Goal: Check status: Check status

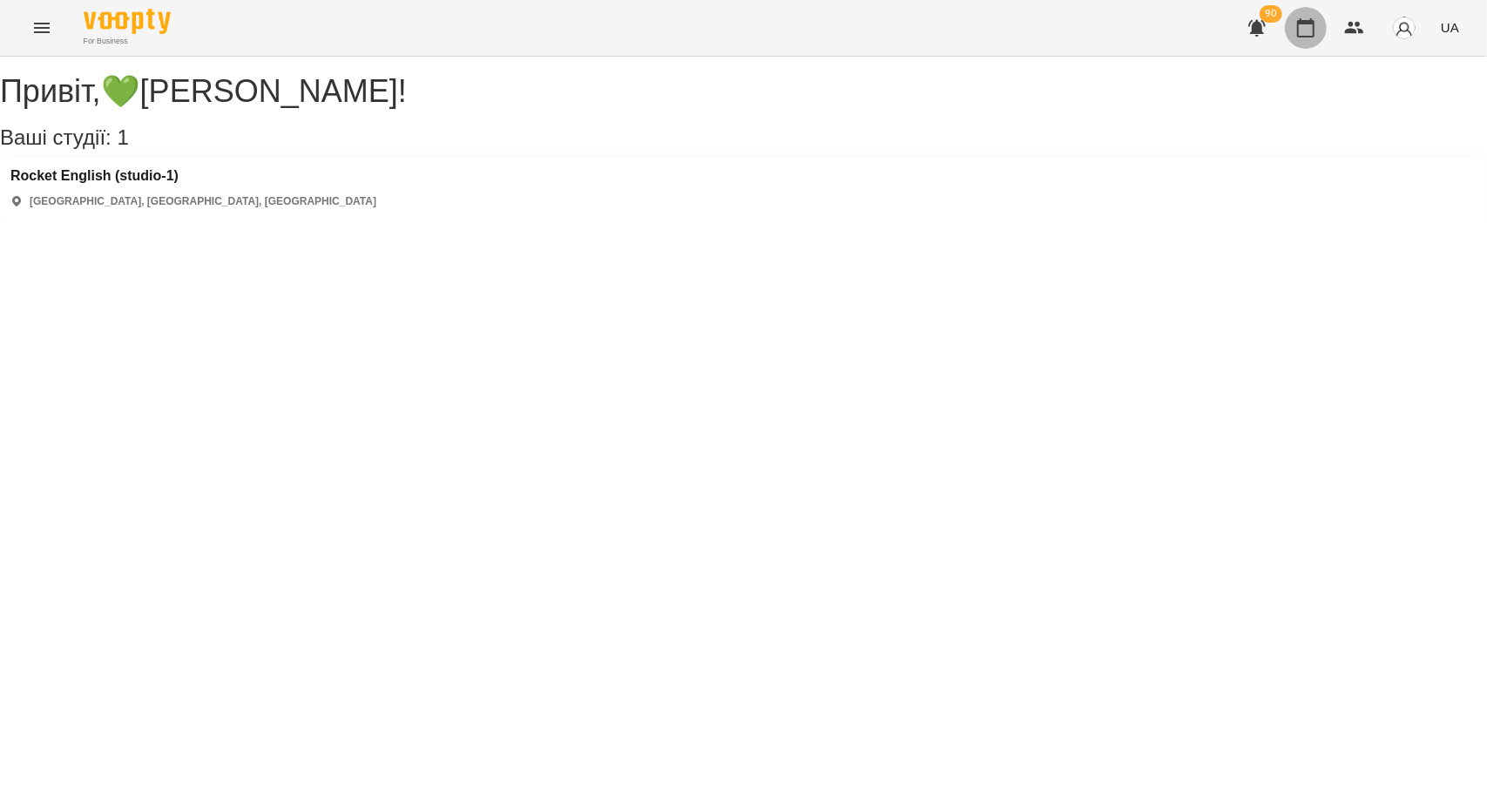
click at [1299, 30] on icon "button" at bounding box center [1305, 28] width 17 height 19
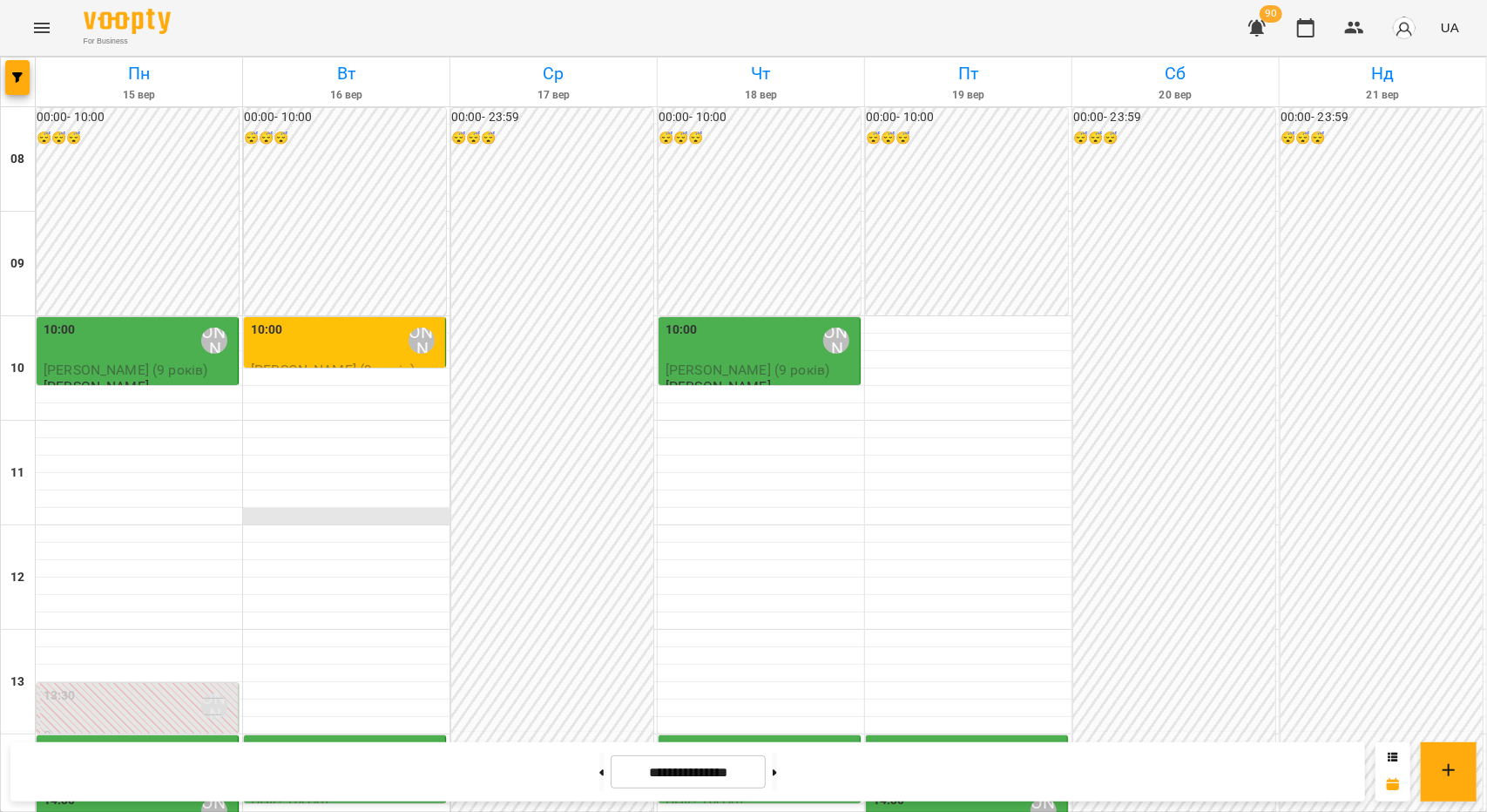
scroll to position [88, 0]
click at [374, 321] on div "10:00 💚[PERSON_NAME]" at bounding box center [347, 341] width 190 height 40
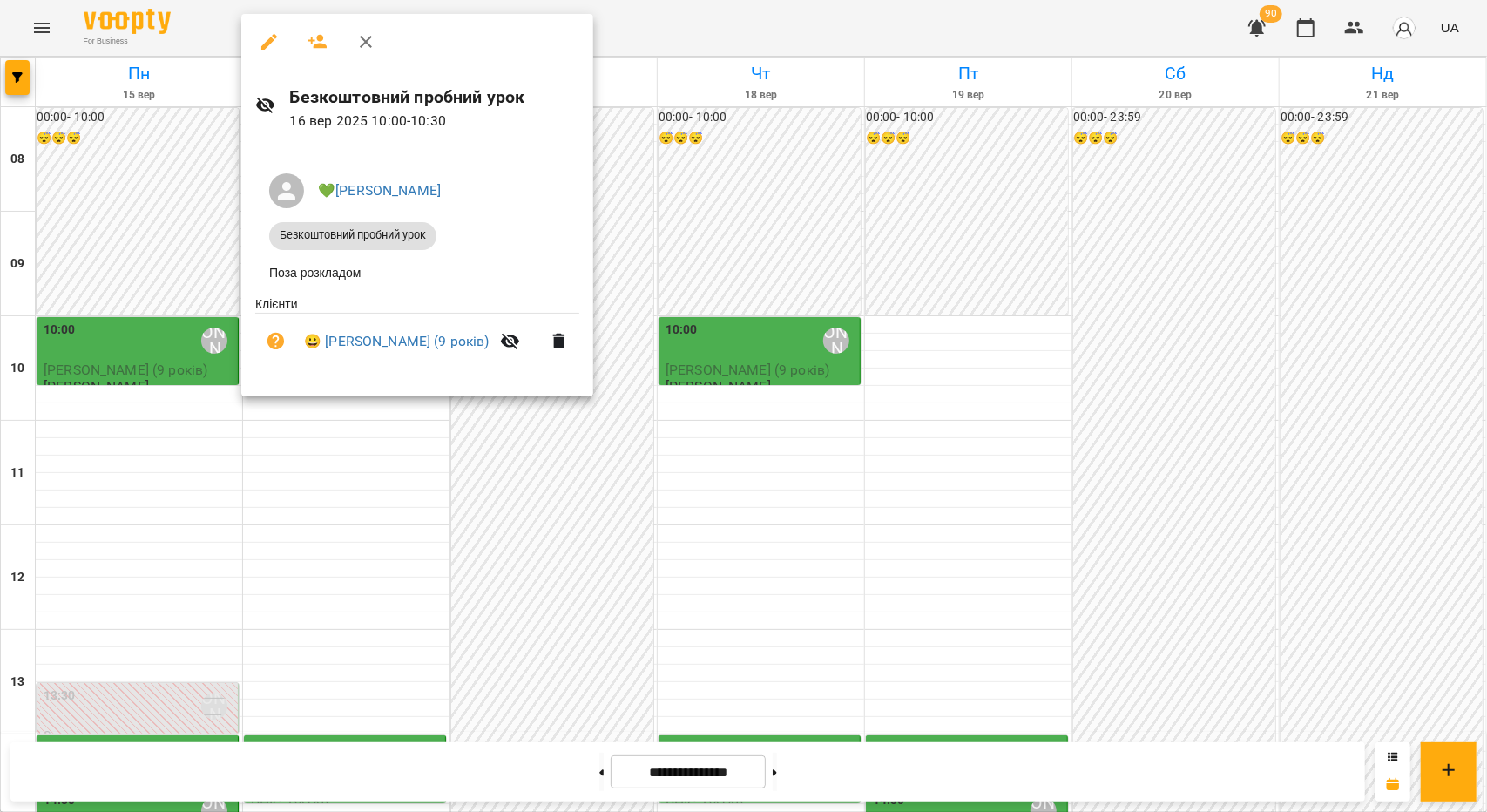
click at [344, 641] on div at bounding box center [744, 406] width 1487 height 812
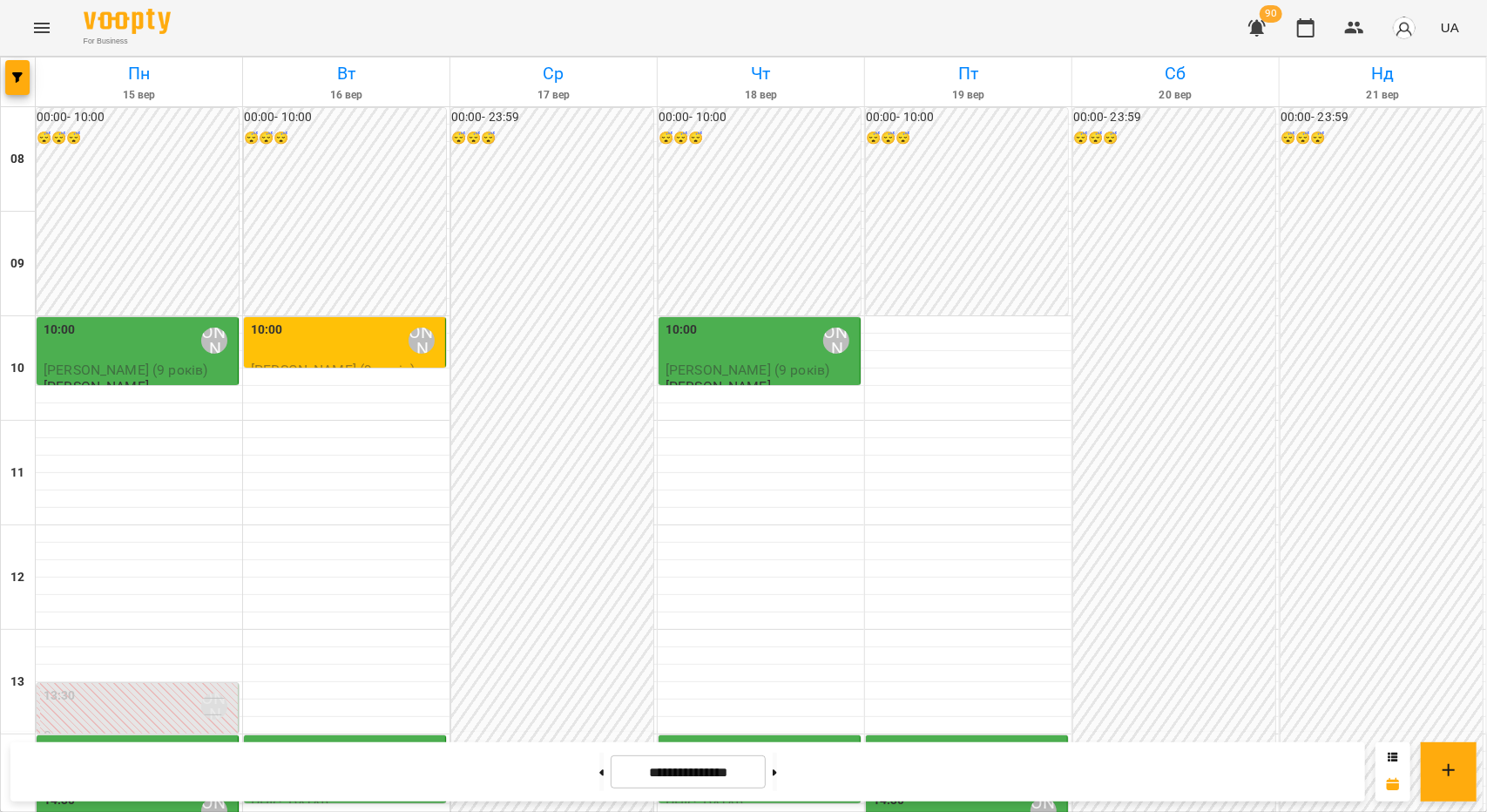
scroll to position [436, 0]
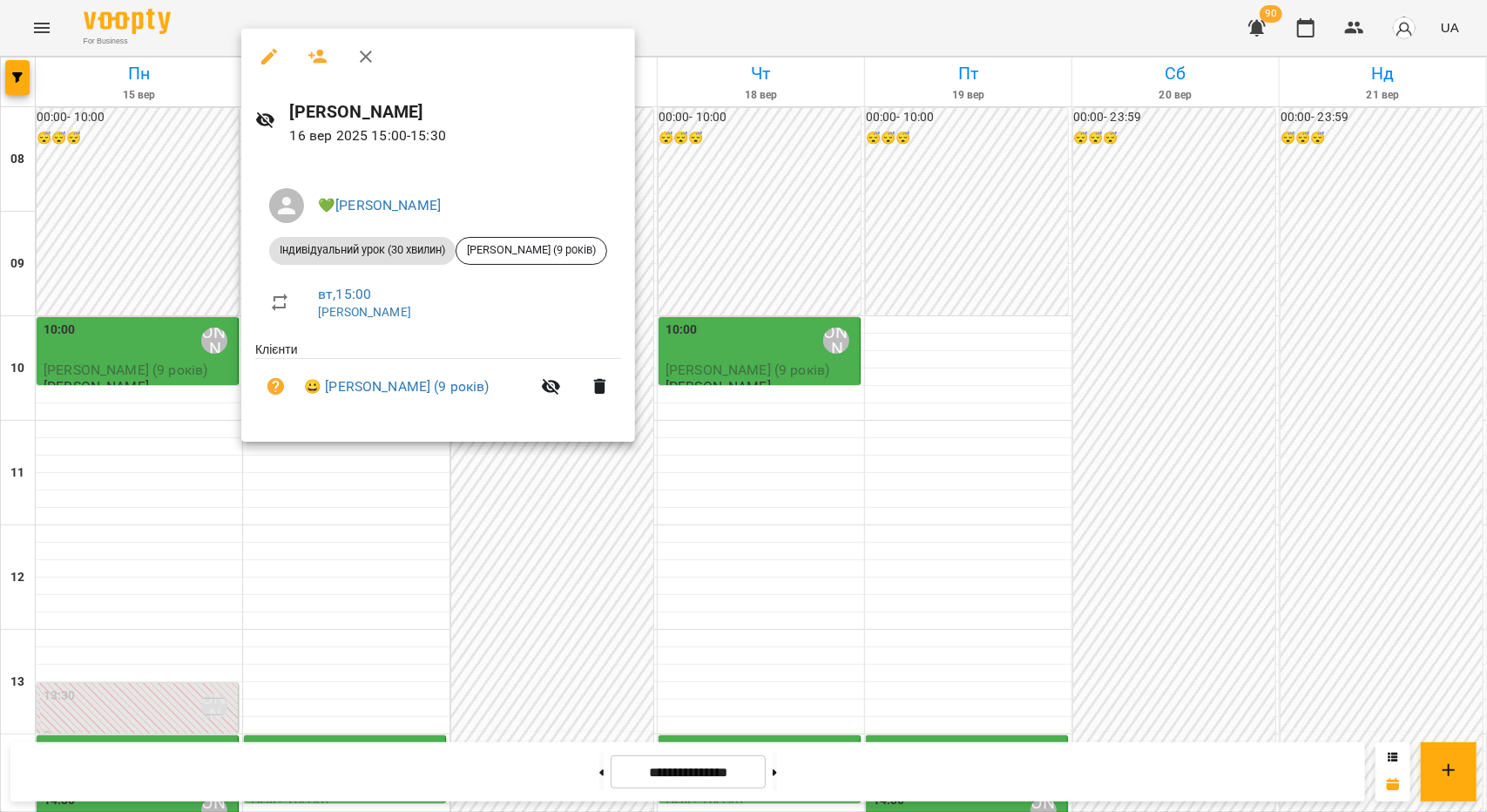
click at [313, 527] on div at bounding box center [744, 406] width 1487 height 812
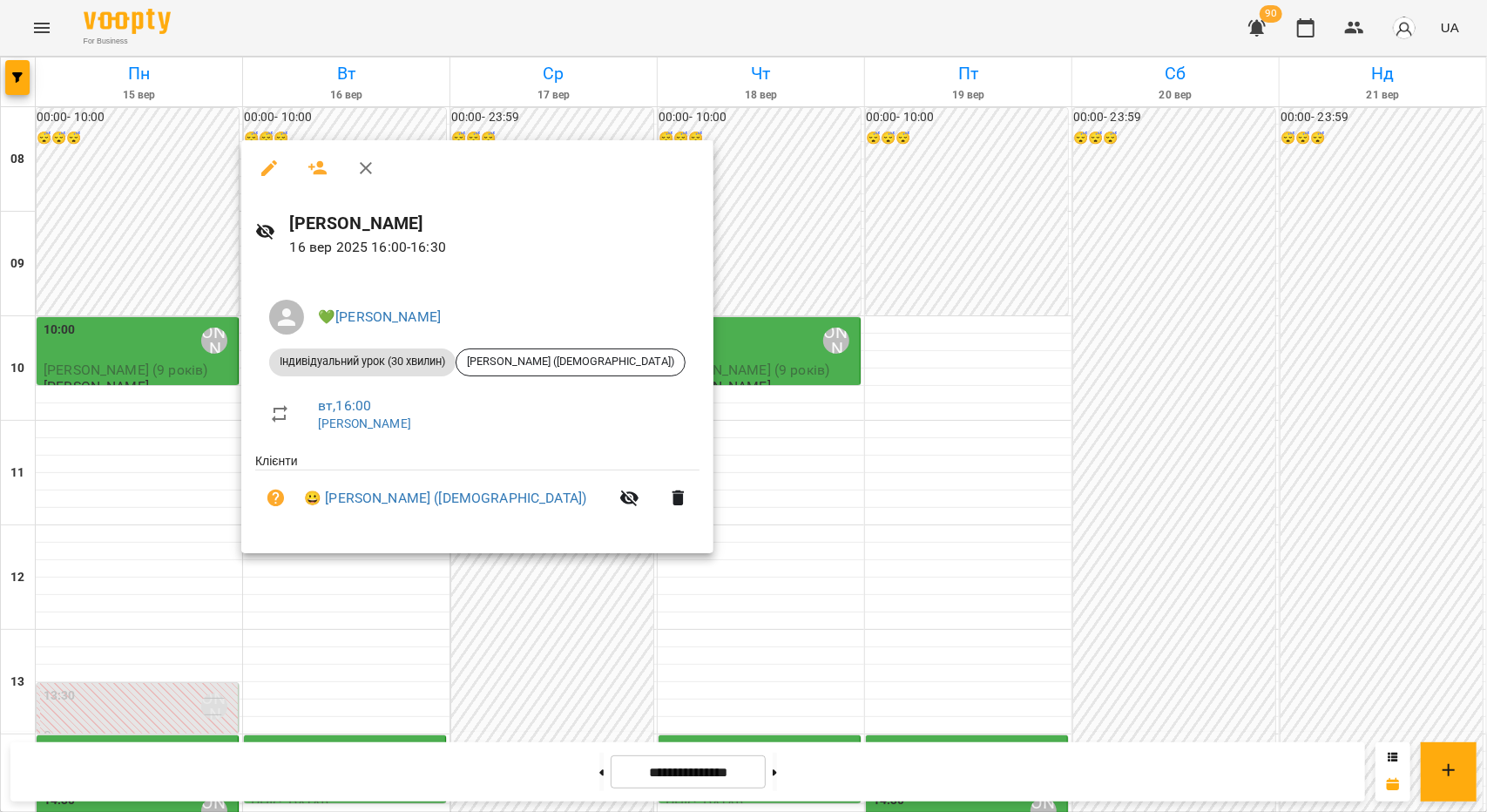
click at [344, 594] on div at bounding box center [744, 406] width 1487 height 812
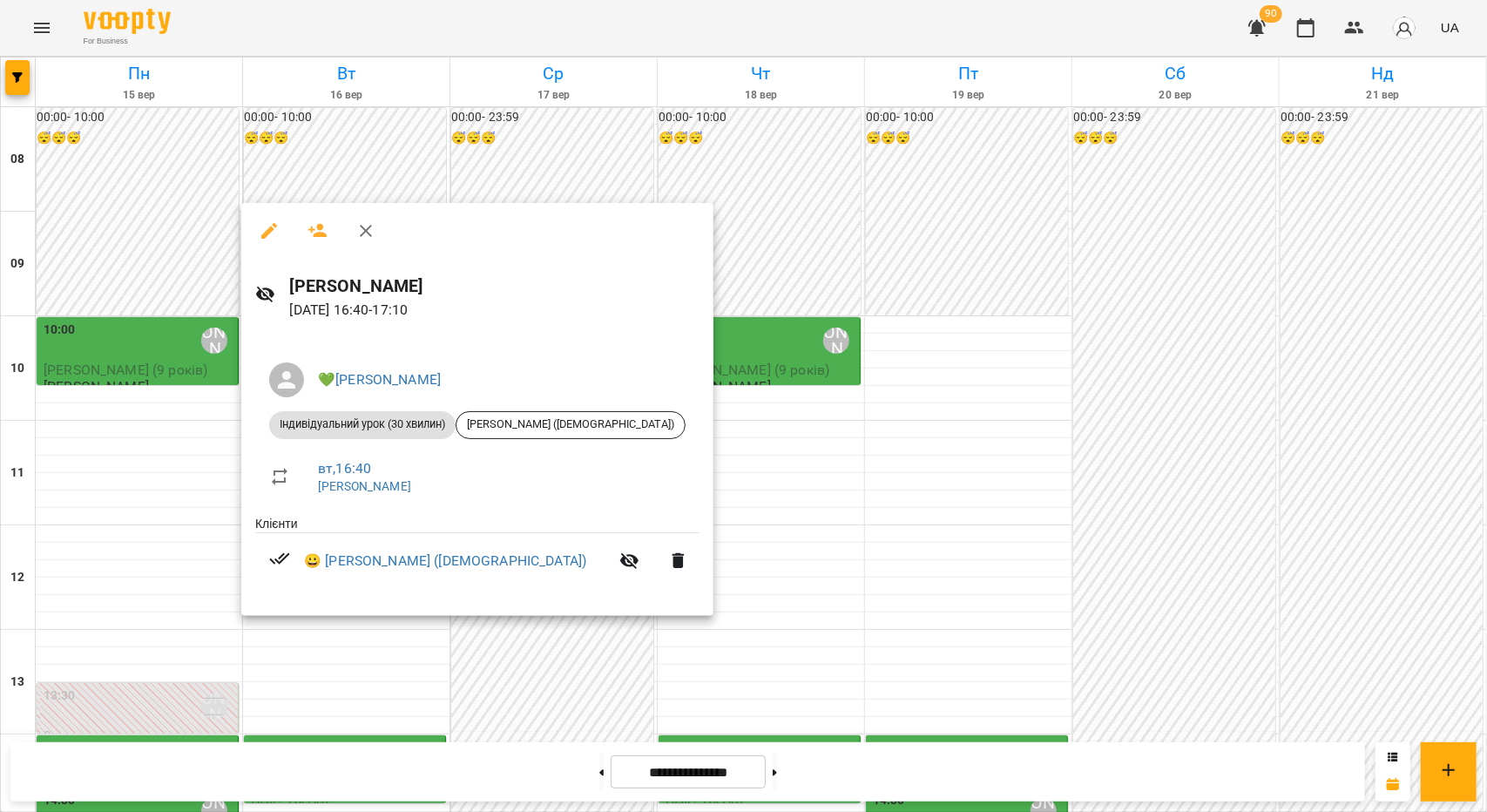
click at [348, 662] on div at bounding box center [744, 406] width 1487 height 812
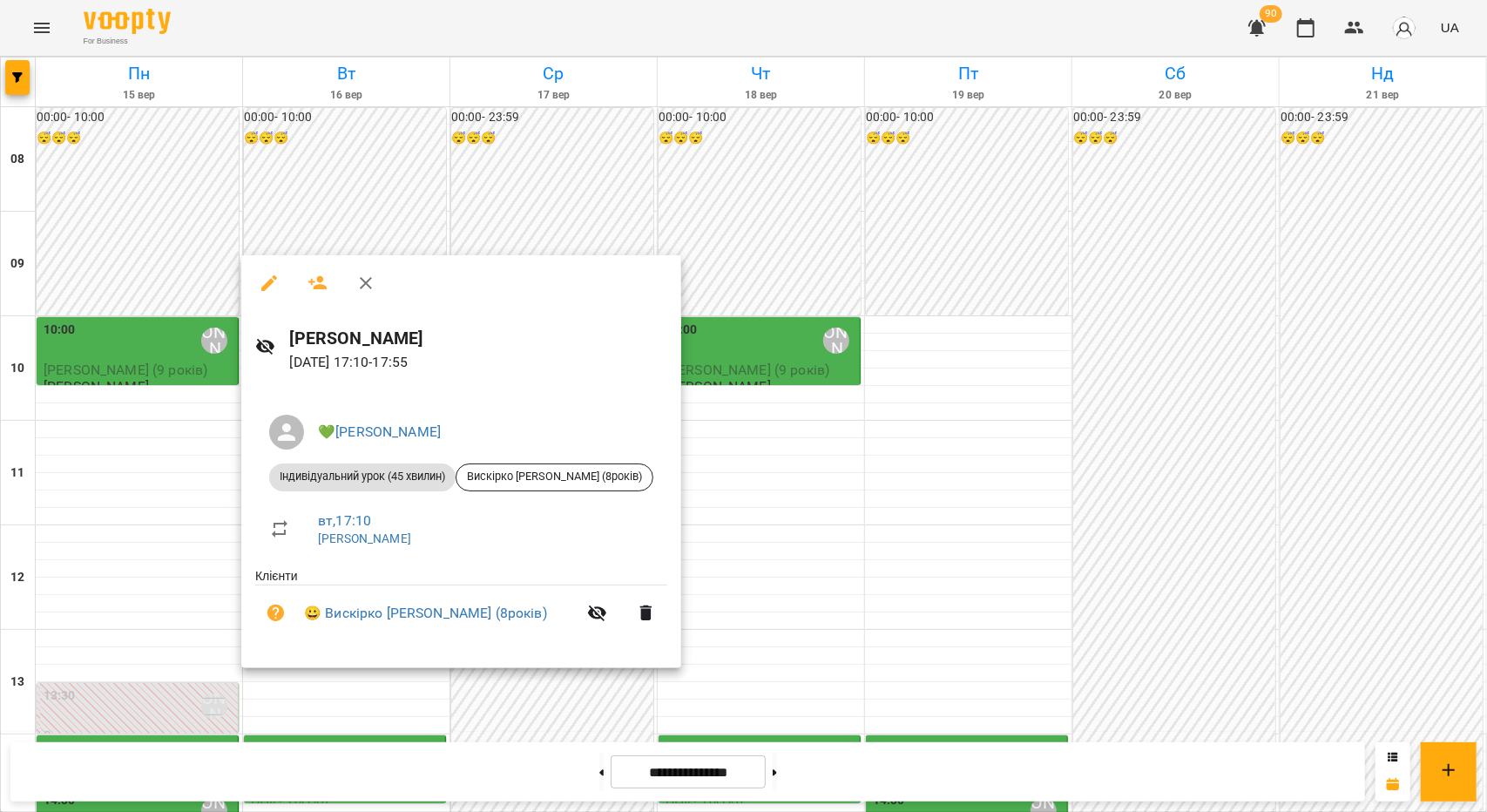
click at [355, 712] on div at bounding box center [744, 406] width 1487 height 812
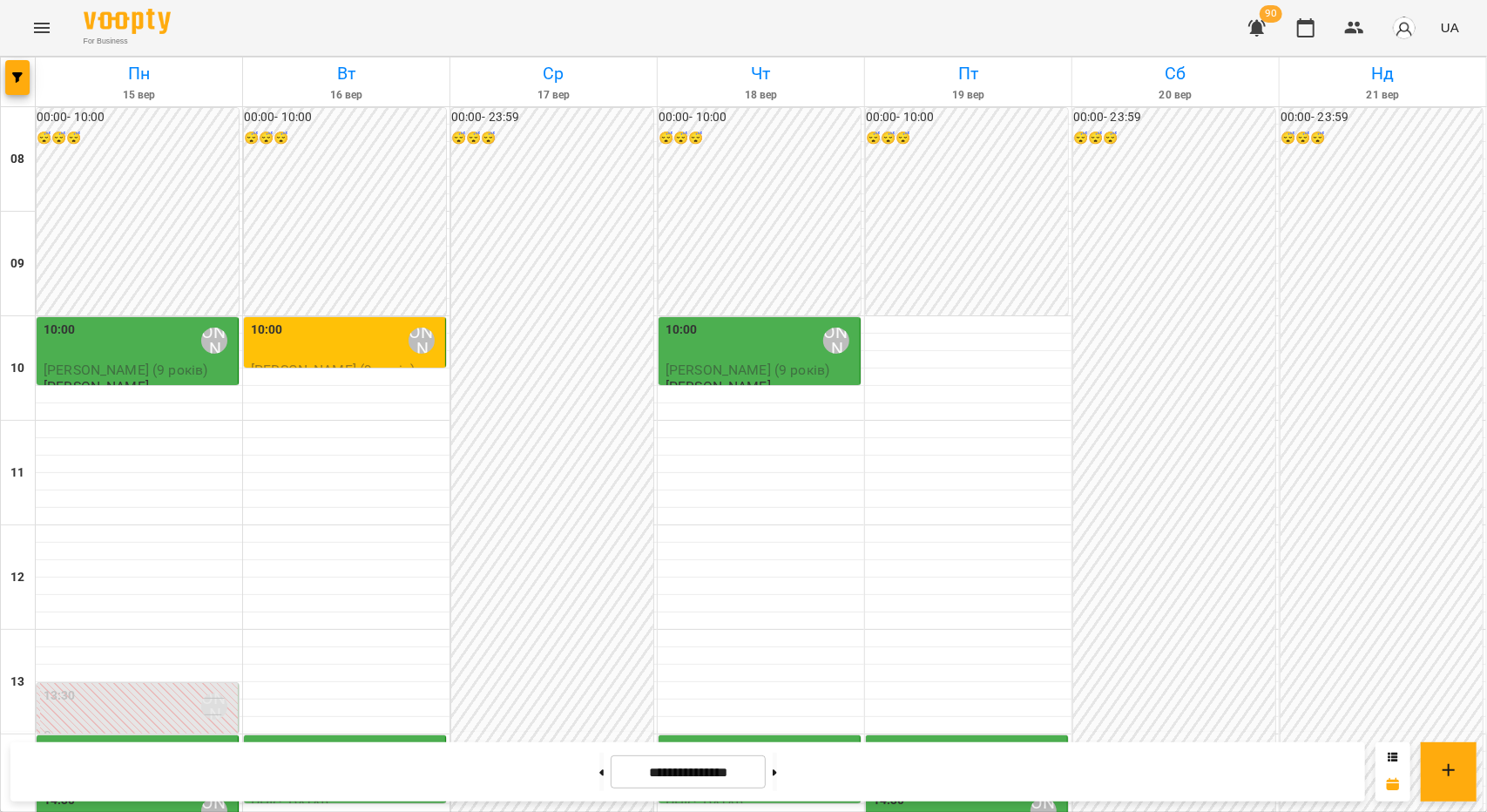
scroll to position [784, 0]
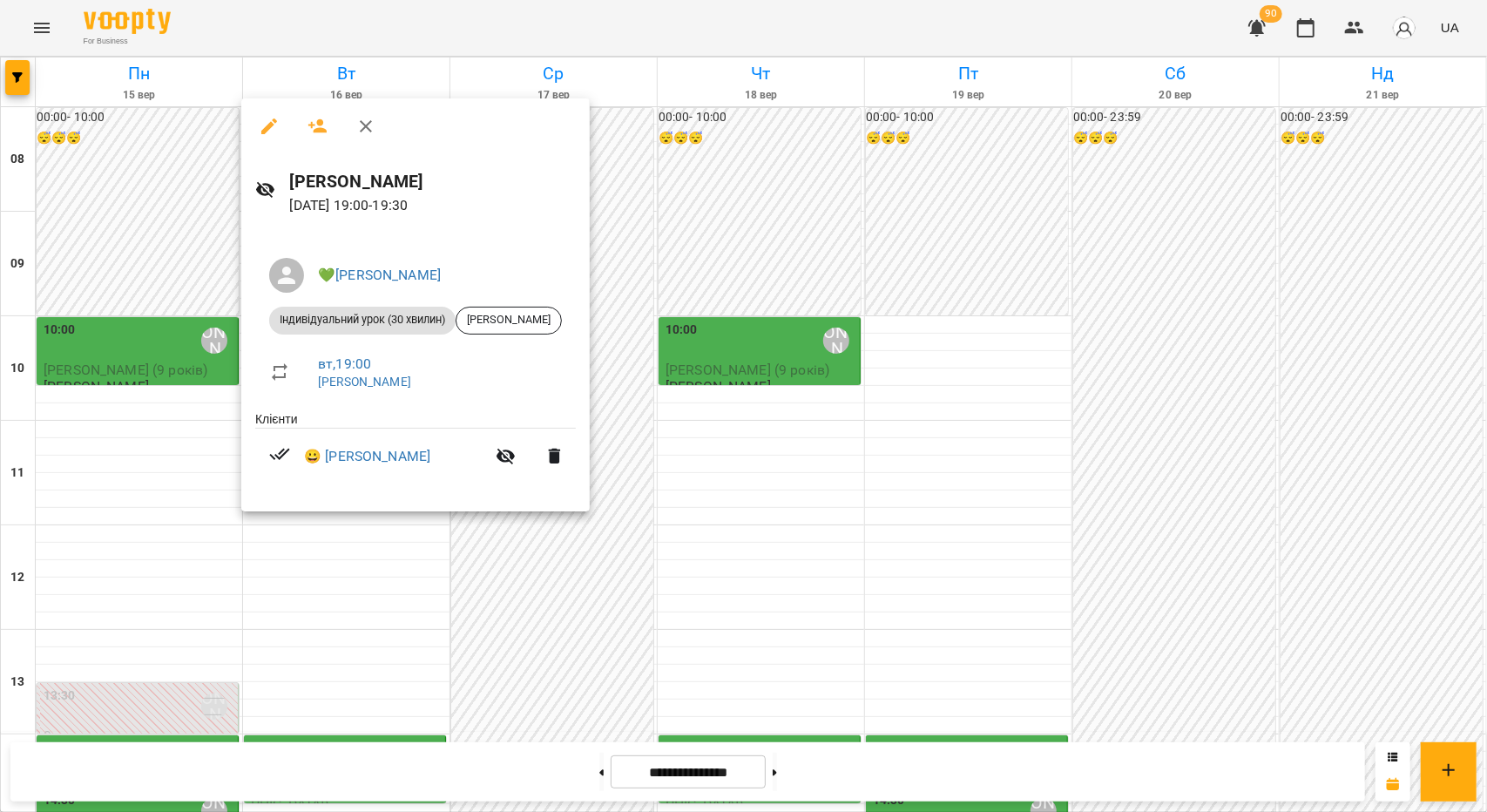
click at [610, 323] on div at bounding box center [744, 406] width 1487 height 812
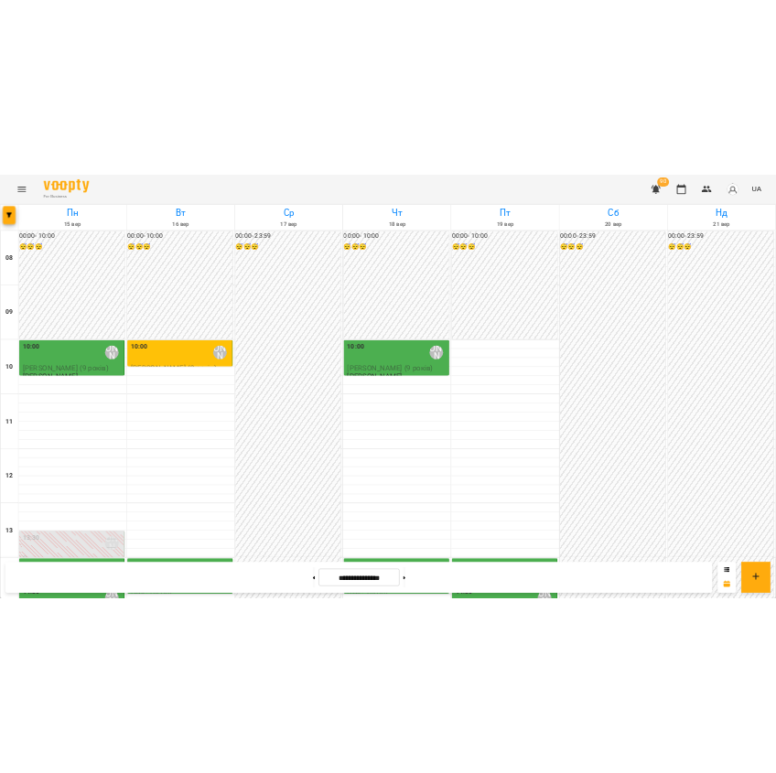
scroll to position [366, 0]
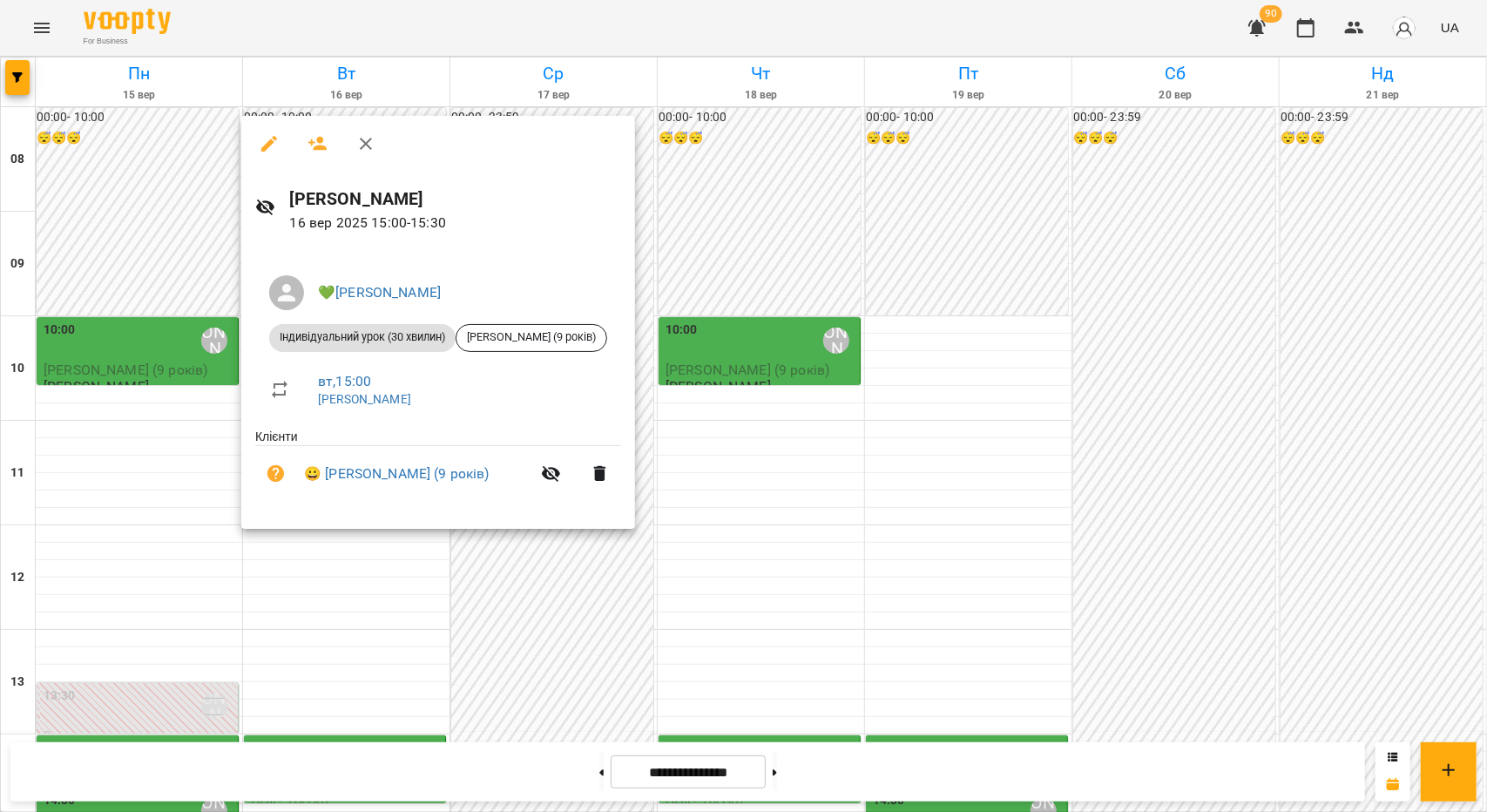
click at [300, 652] on div at bounding box center [744, 406] width 1487 height 812
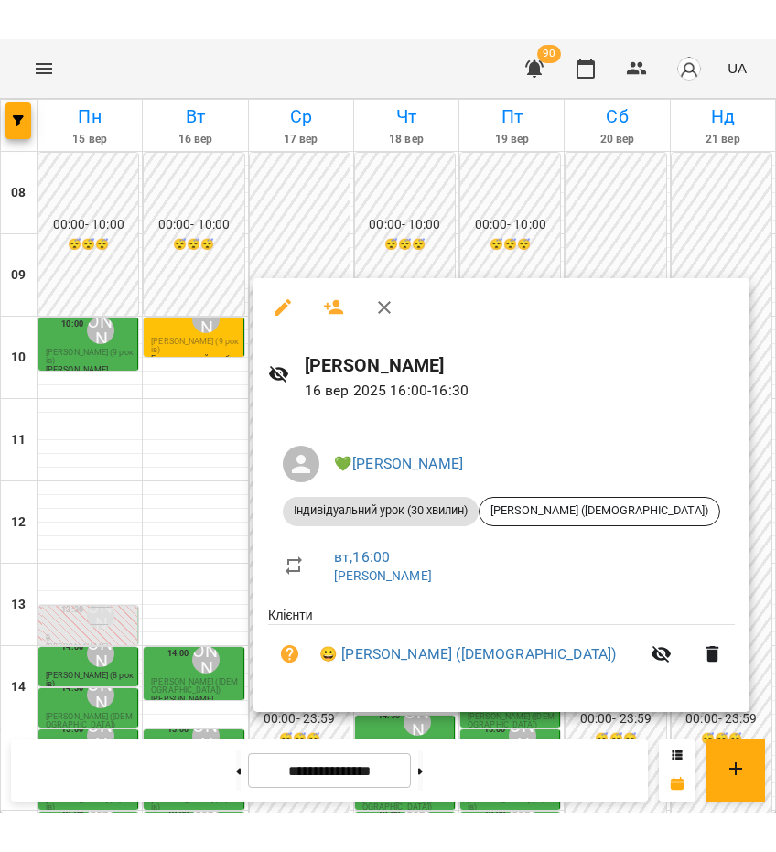
scroll to position [311, 0]
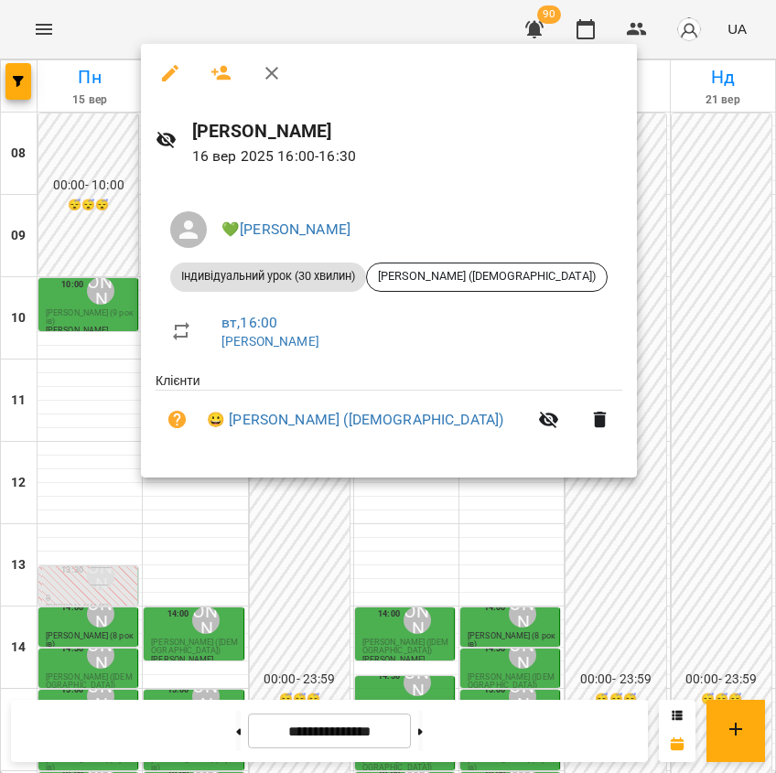
click at [157, 568] on div at bounding box center [388, 386] width 776 height 773
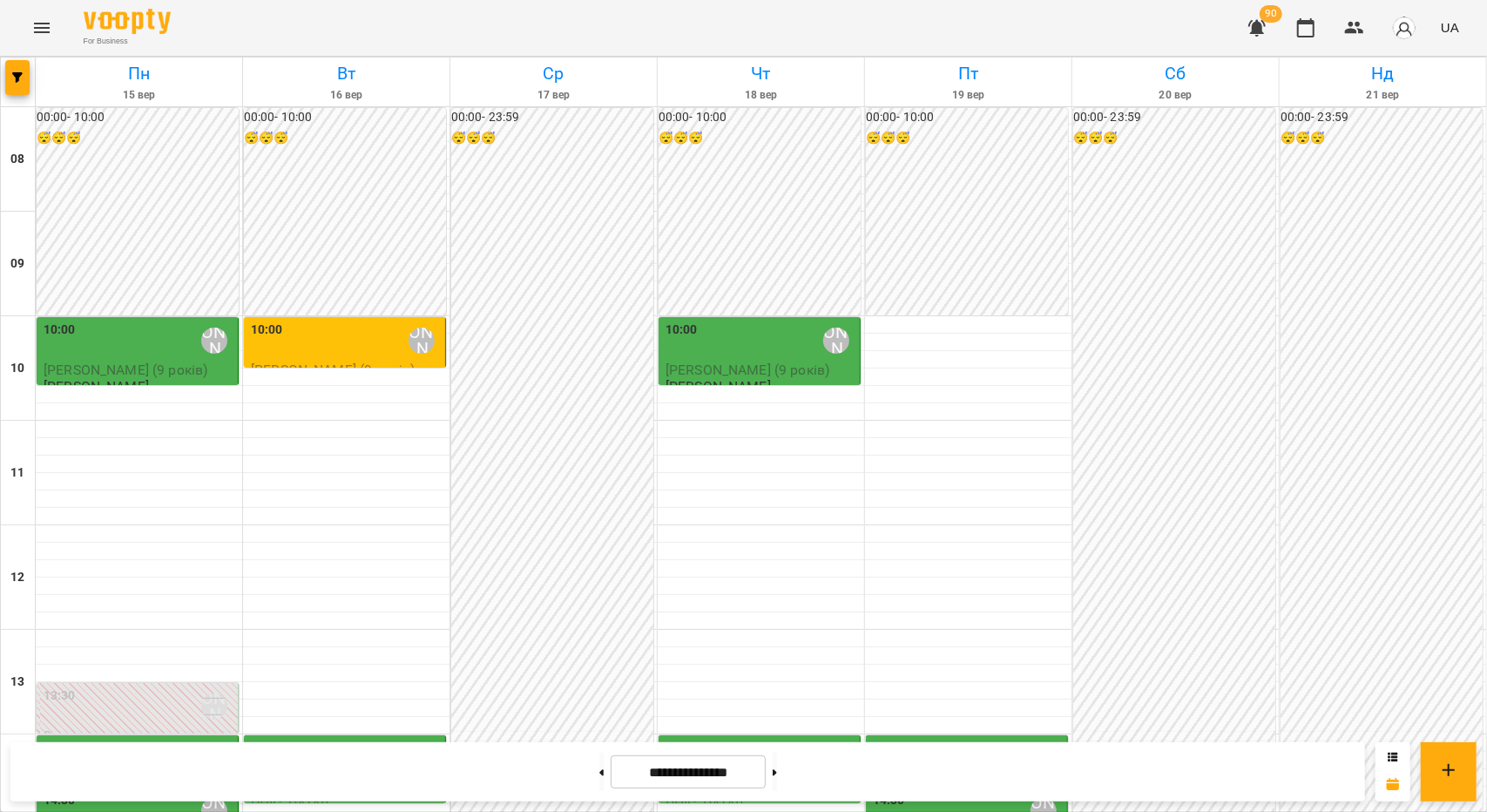
scroll to position [702, 0]
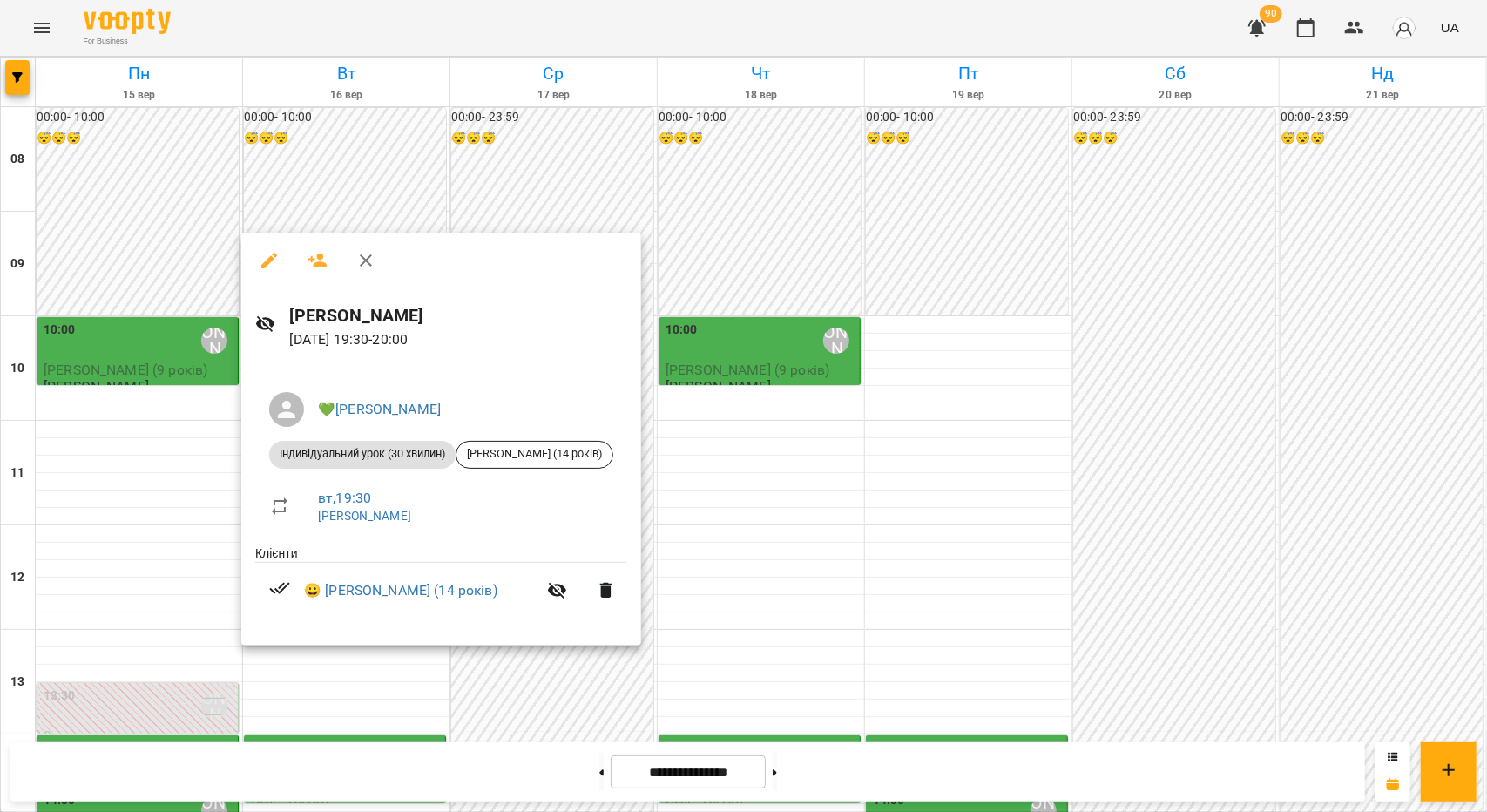
click at [540, 159] on div at bounding box center [744, 406] width 1487 height 812
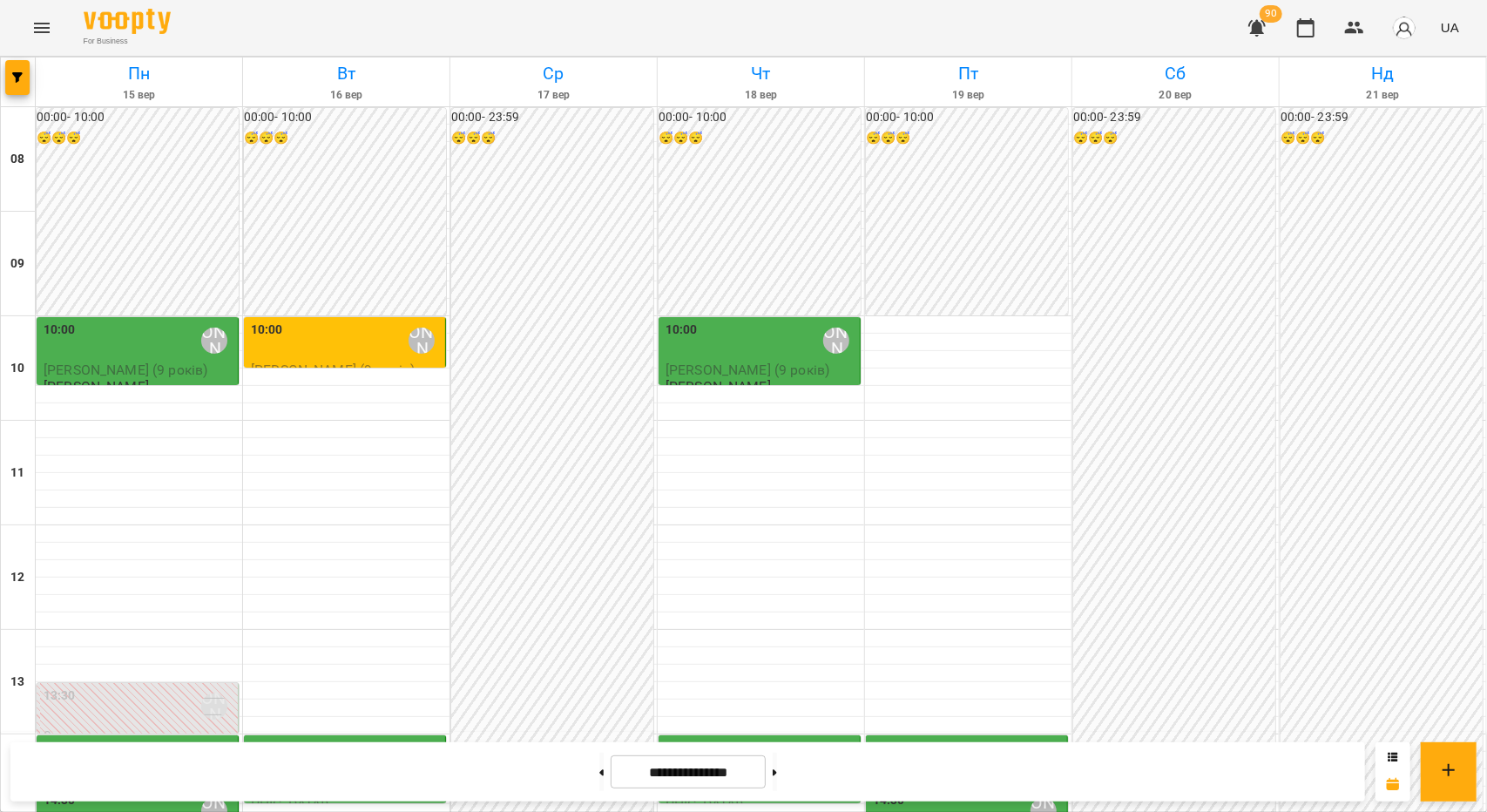
scroll to position [527, 0]
click at [1299, 12] on button "button" at bounding box center [1306, 28] width 42 height 42
click at [1396, 34] on img "button" at bounding box center [1404, 28] width 25 height 25
click at [1364, 66] on span "💚[PERSON_NAME]" at bounding box center [1318, 67] width 111 height 21
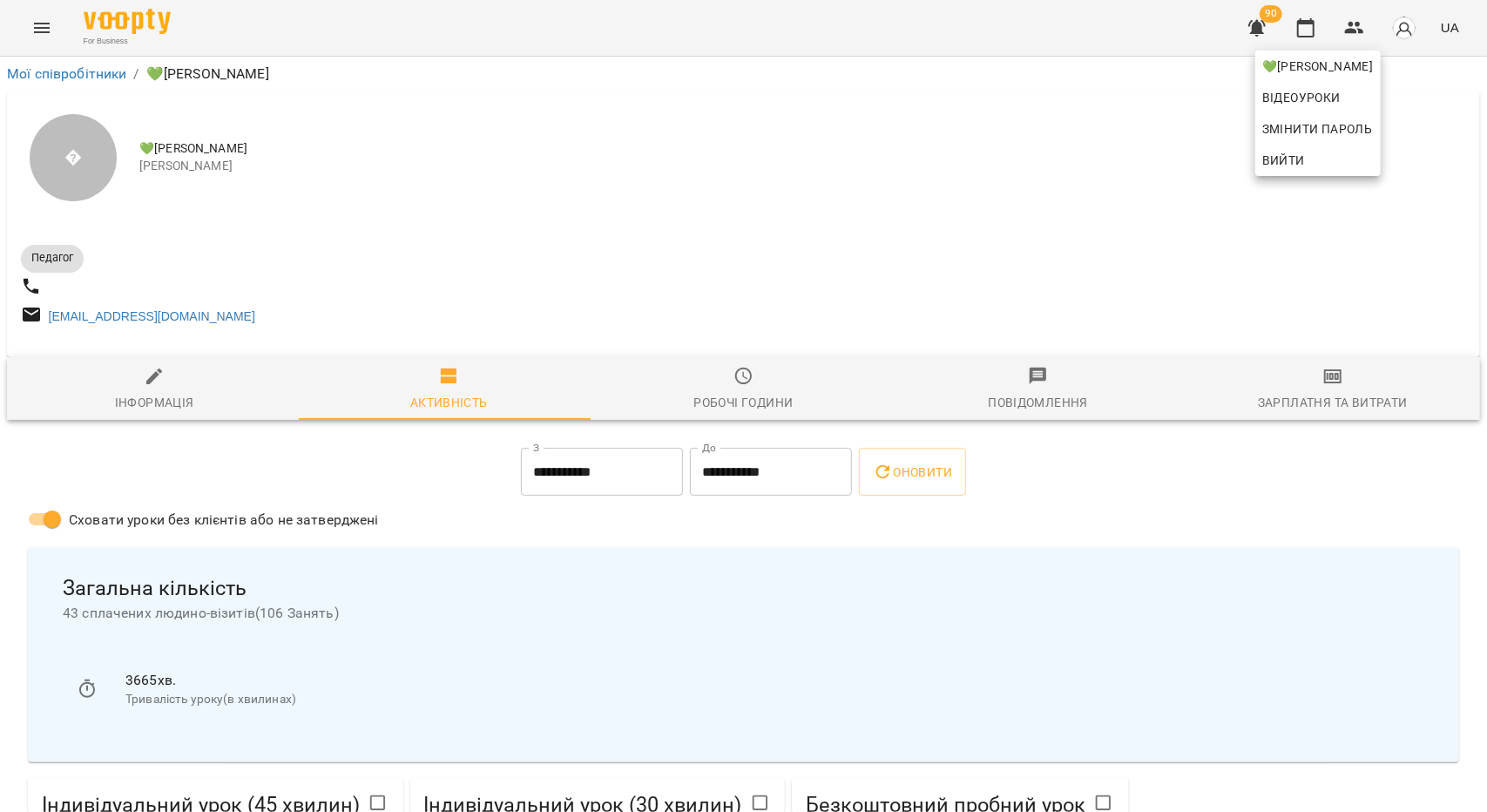
click at [600, 485] on div at bounding box center [744, 406] width 1487 height 812
click at [600, 485] on input "**********" at bounding box center [602, 471] width 162 height 49
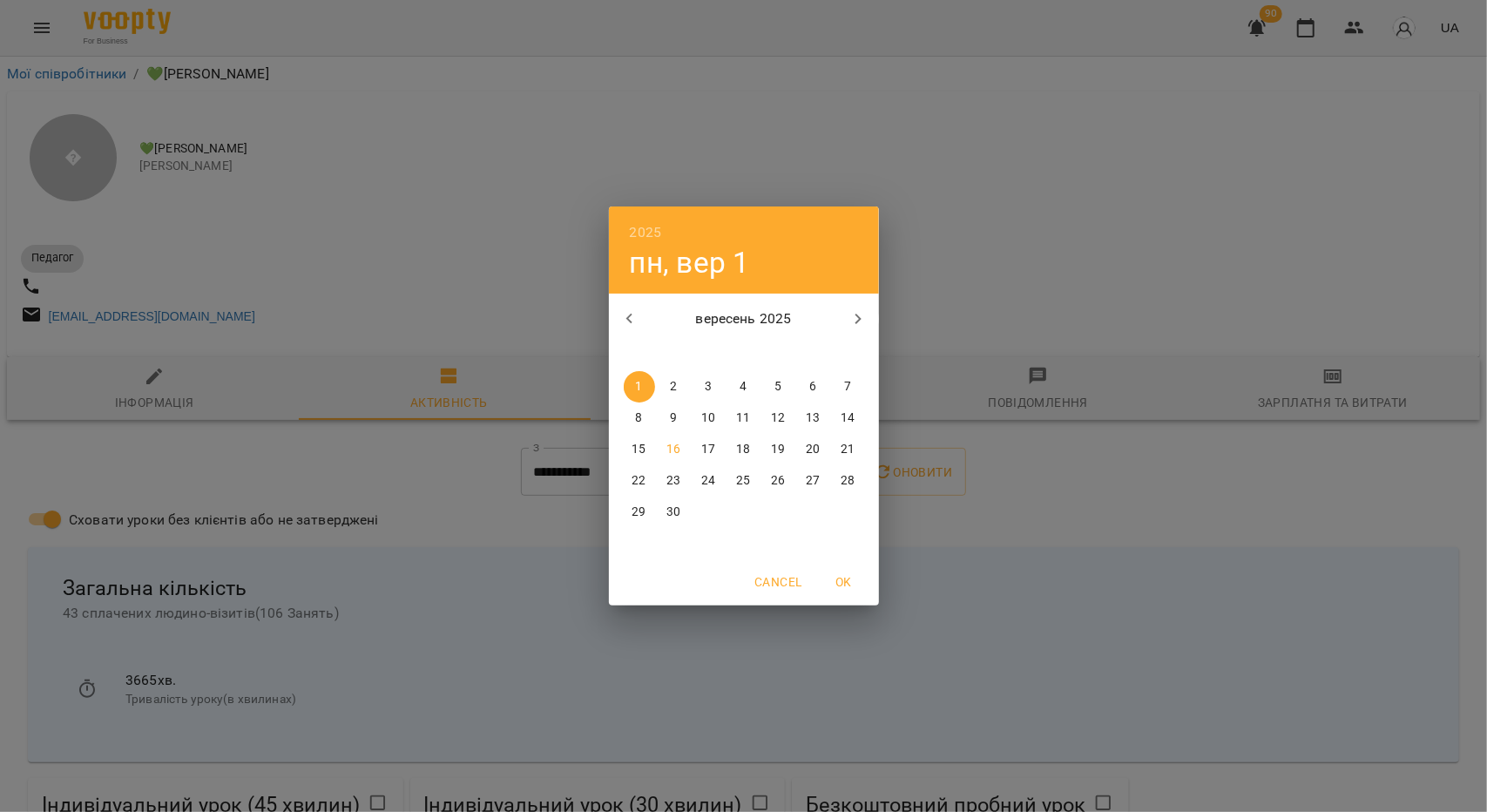
click at [419, 446] on div "2025 пн, вер 1 вересень 2025 пн вт ср чт пт сб нд 1 2 3 4 5 6 7 8 9 10 11 12 13…" at bounding box center [744, 406] width 1487 height 812
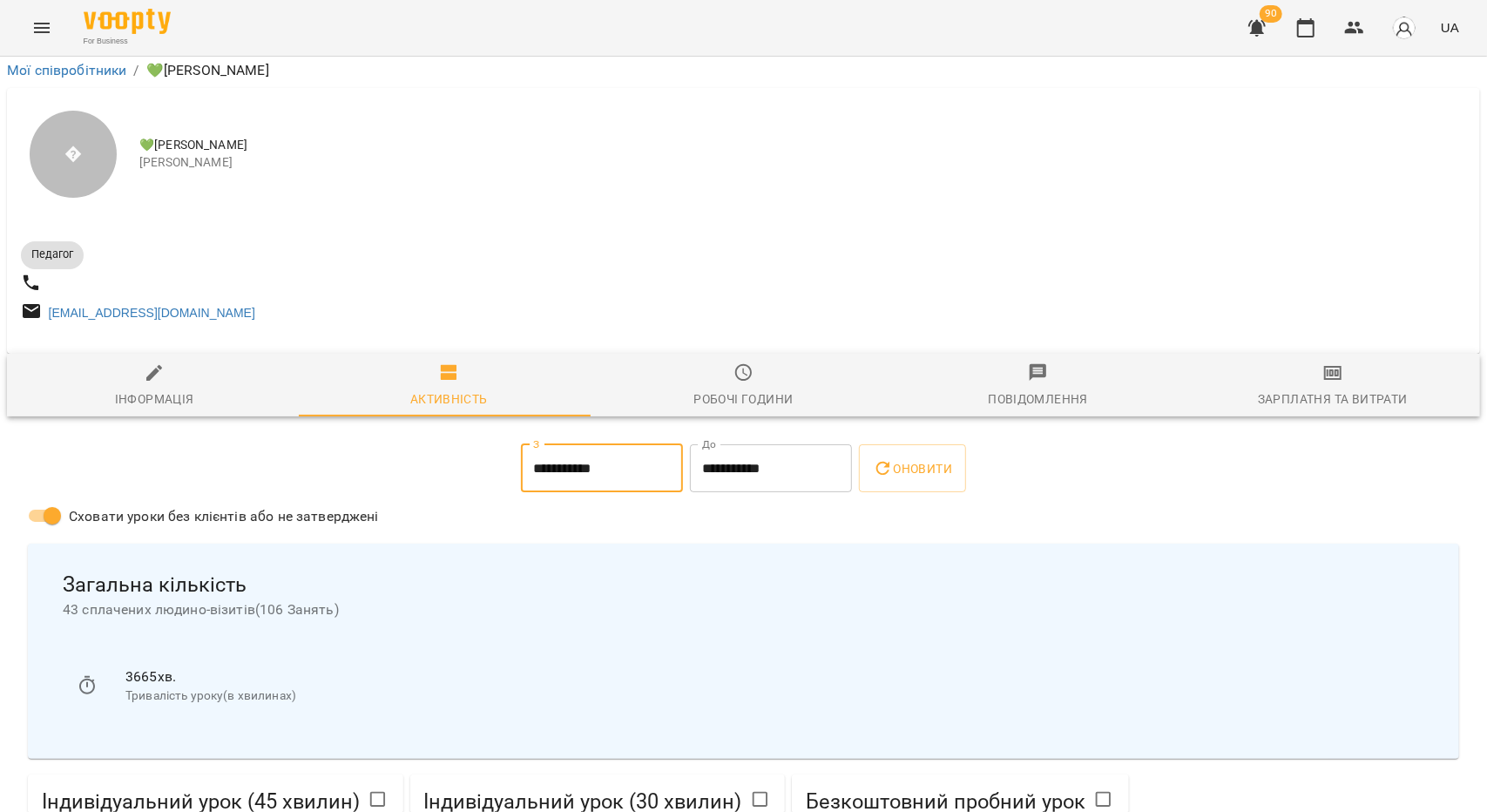
scroll to position [88, 0]
click at [619, 445] on input "**********" at bounding box center [602, 468] width 162 height 49
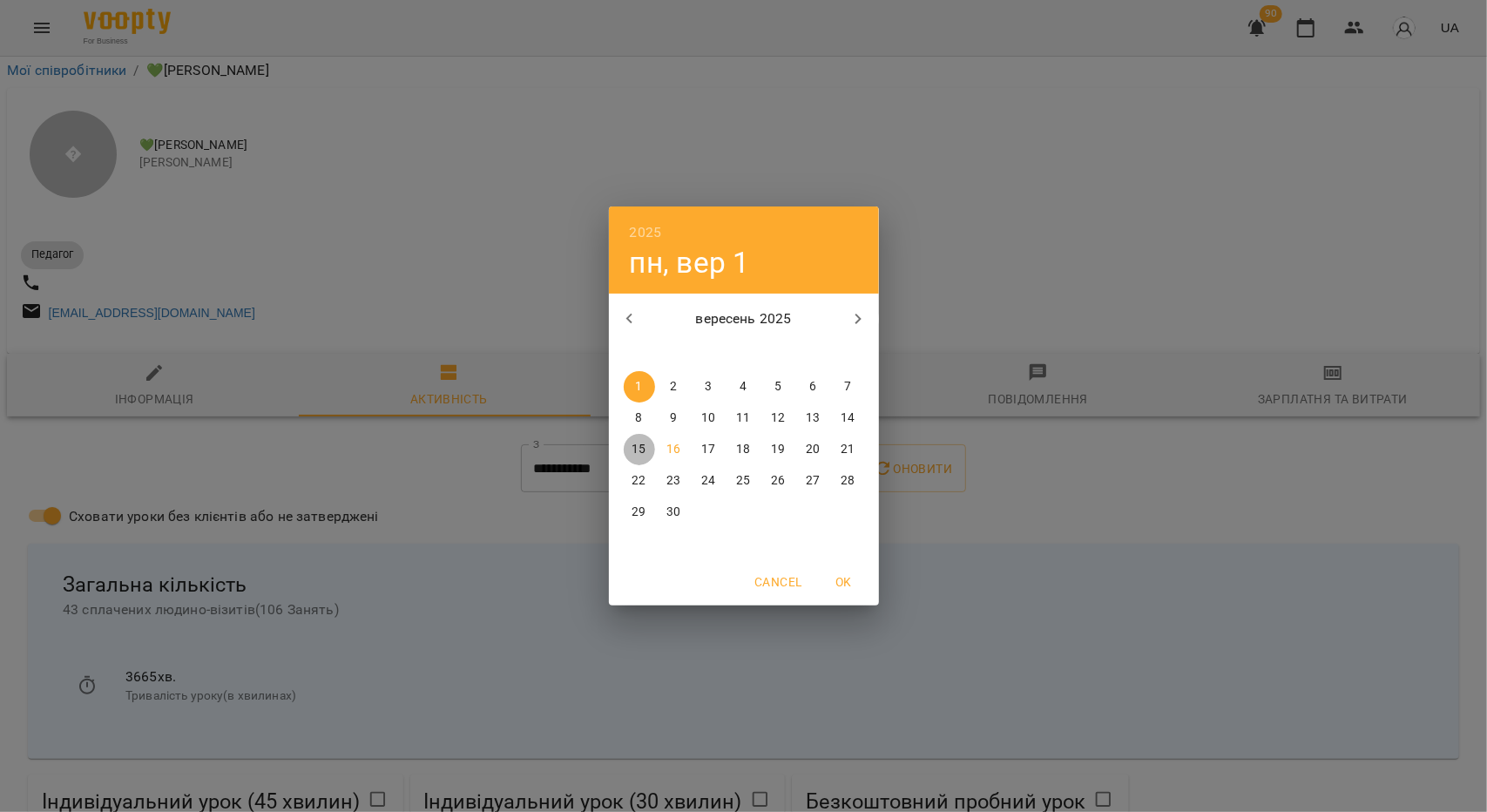
click at [649, 447] on span "15" at bounding box center [639, 449] width 31 height 17
type input "**********"
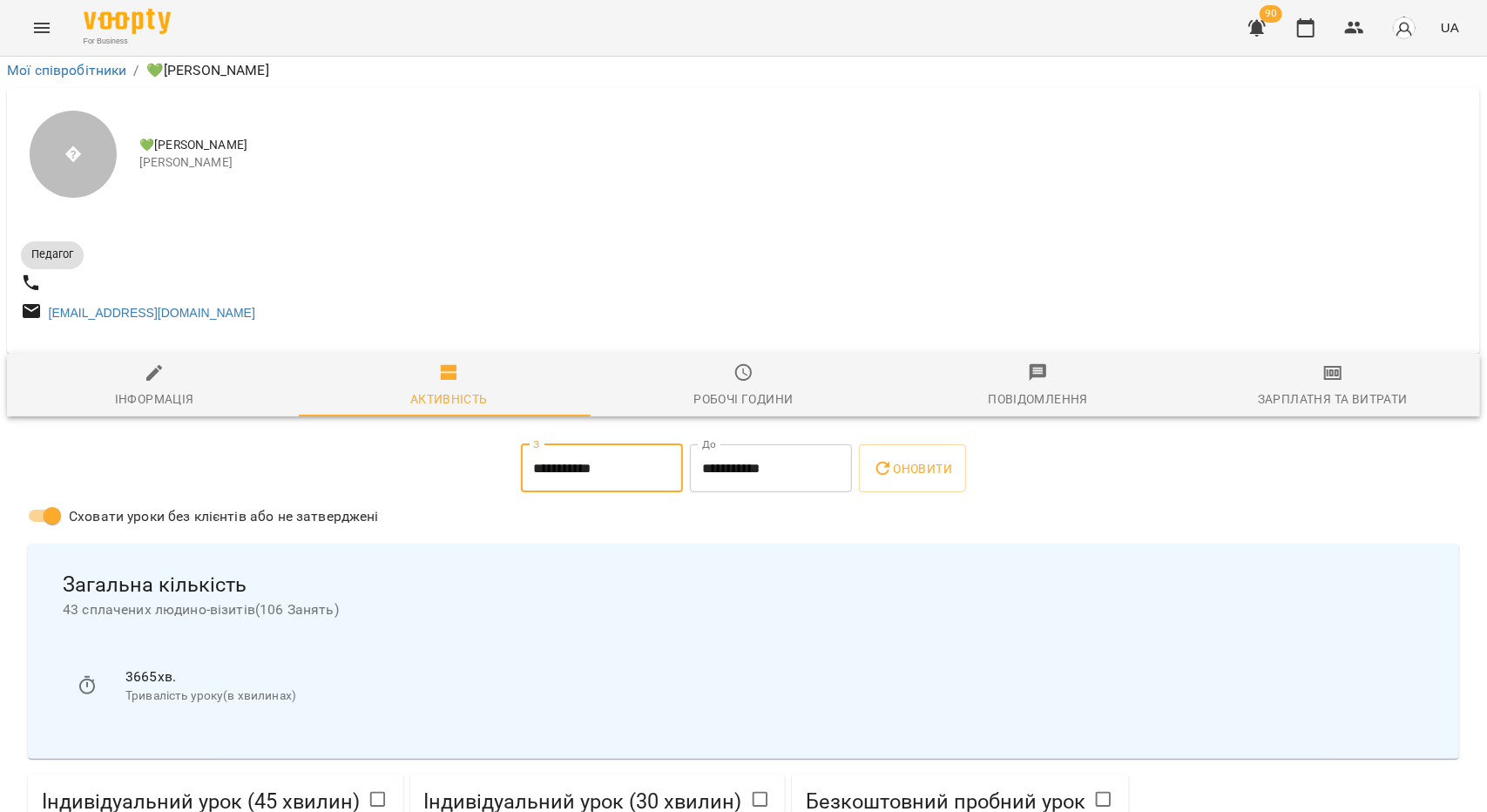
click at [782, 445] on input "**********" at bounding box center [771, 468] width 162 height 49
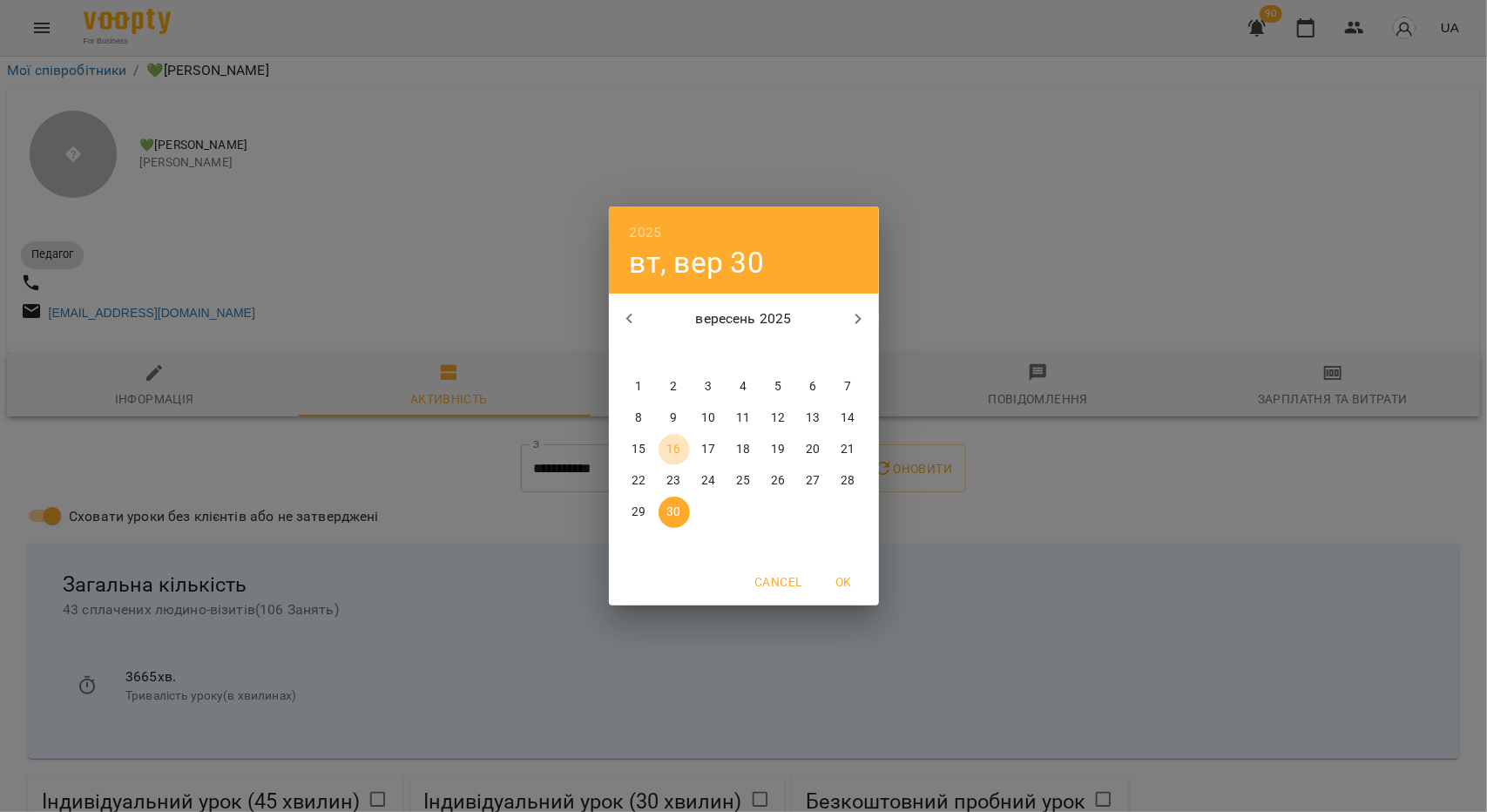
click at [683, 455] on span "16" at bounding box center [674, 449] width 31 height 17
type input "**********"
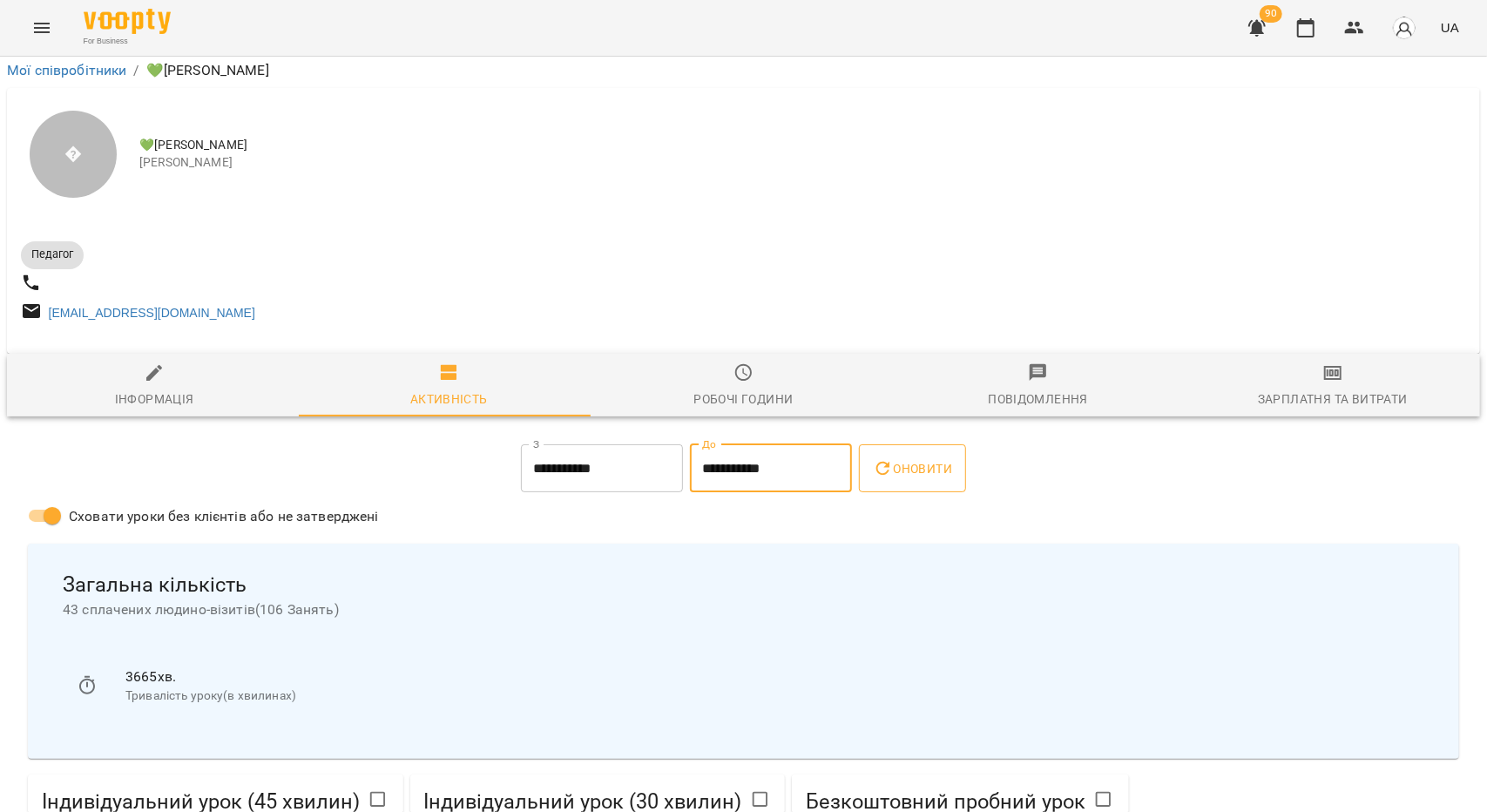
click at [893, 445] on button "Оновити" at bounding box center [912, 468] width 108 height 49
